Goal: Task Accomplishment & Management: Manage account settings

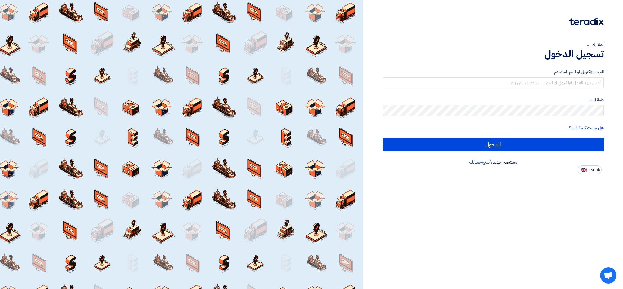
drag, startPoint x: 598, startPoint y: 169, endPoint x: 575, endPoint y: 159, distance: 25.0
click at [597, 169] on span "English" at bounding box center [594, 170] width 11 height 4
type input "Sign in"
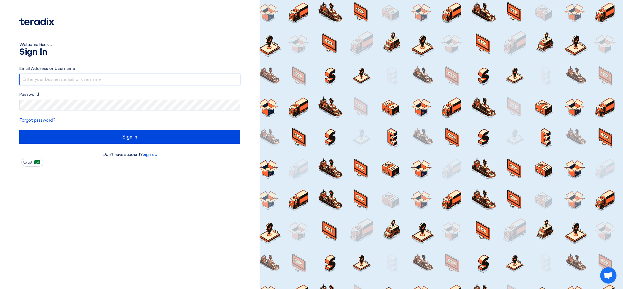
click at [74, 81] on input "text" at bounding box center [129, 79] width 221 height 11
drag, startPoint x: 81, startPoint y: 75, endPoint x: 135, endPoint y: 79, distance: 54.0
click at [135, 79] on input "[EMAIL_ADDRESS]@00" at bounding box center [129, 79] width 221 height 11
type input "[EMAIL_ADDRESS][DOMAIN_NAME]"
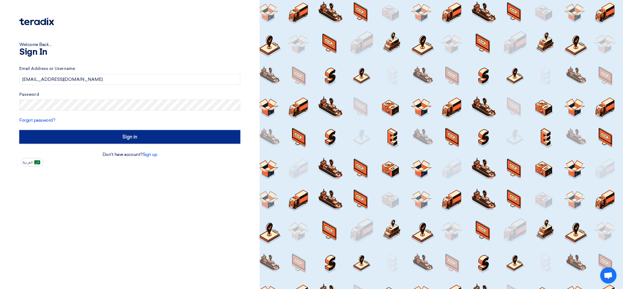
click at [209, 134] on input "Sign in" at bounding box center [129, 137] width 221 height 14
